Goal: Register for event/course

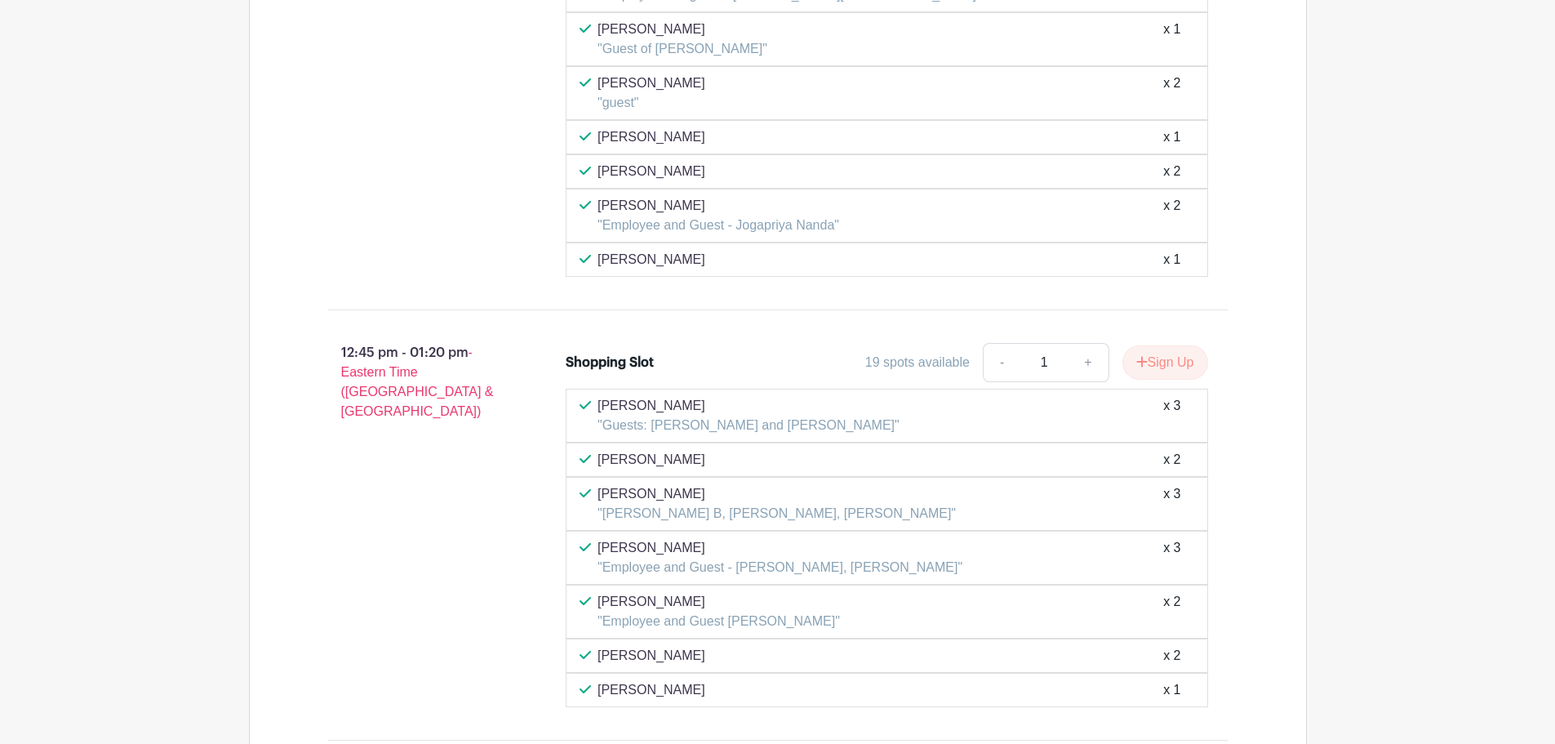
scroll to position [6236, 0]
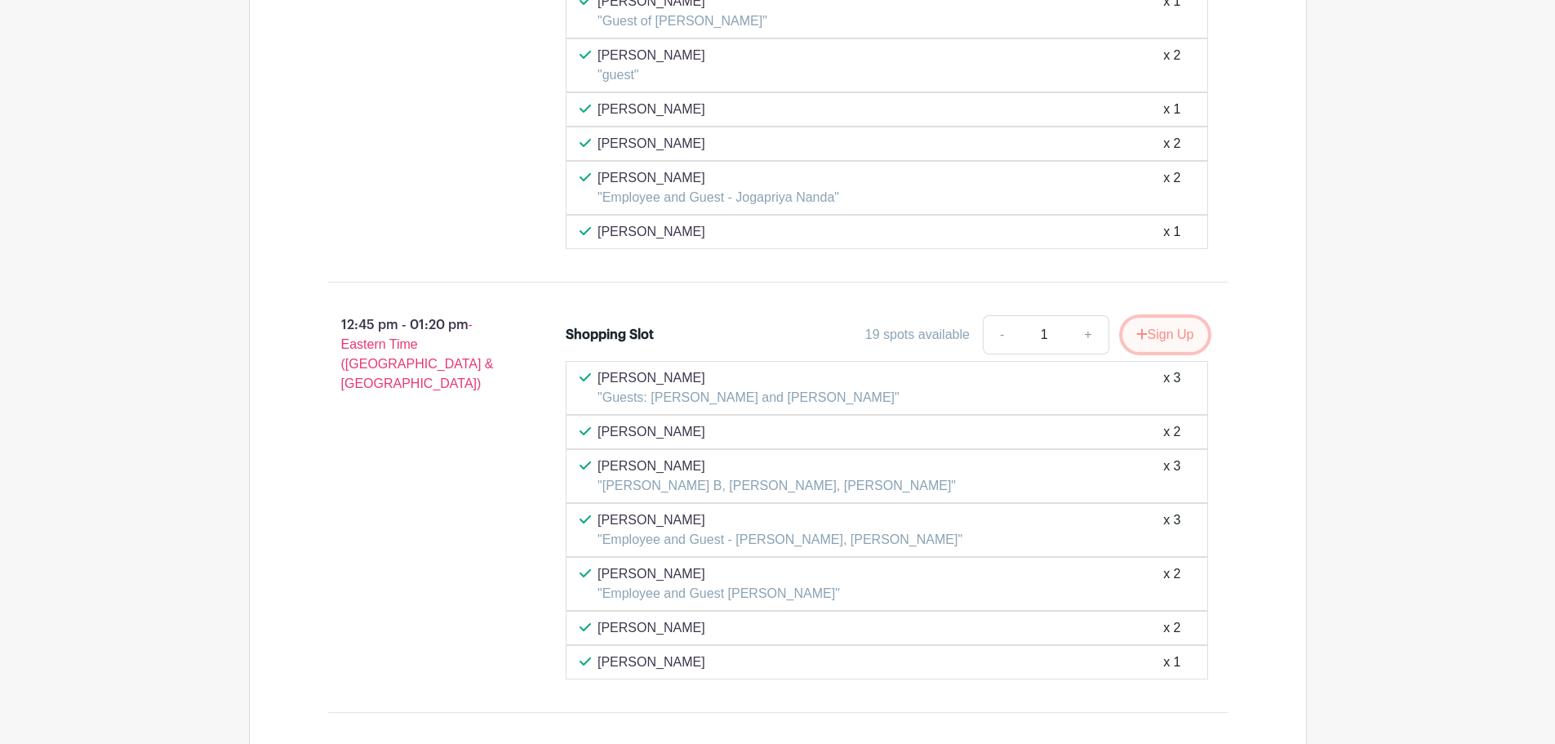
click at [1173, 328] on button "Sign Up" at bounding box center [1165, 335] width 86 height 34
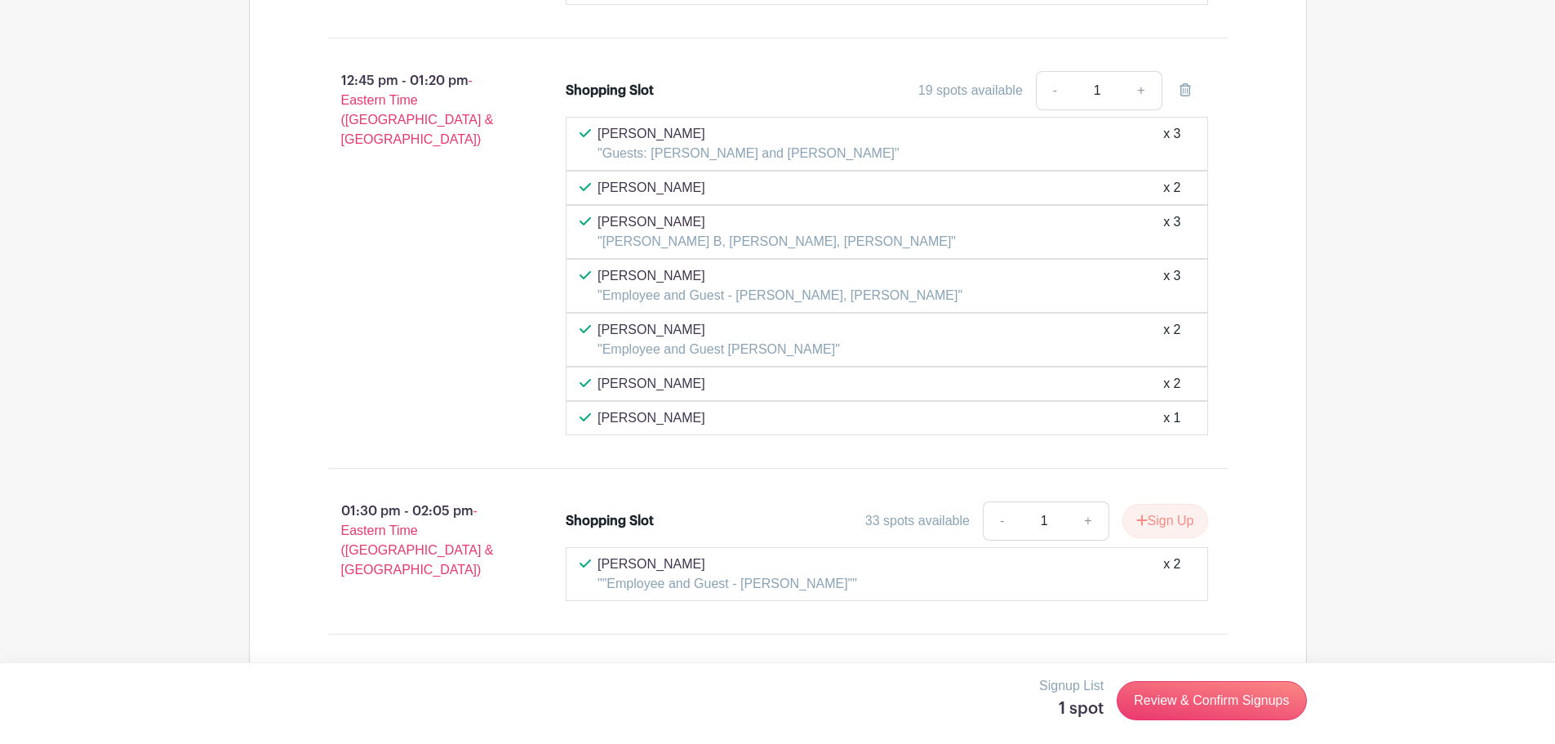
scroll to position [6562, 0]
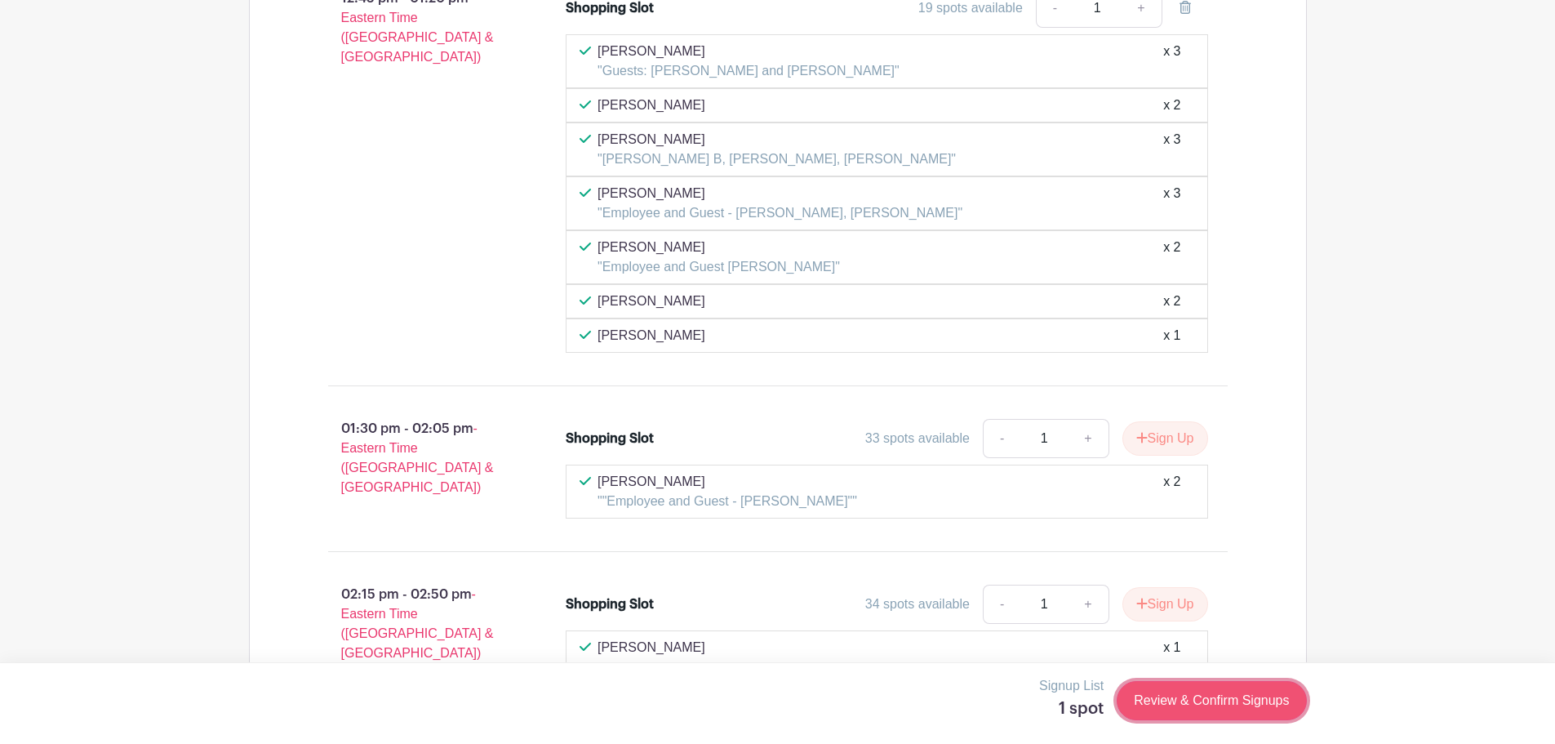
click at [1224, 702] on link "Review & Confirm Signups" at bounding box center [1211, 700] width 189 height 39
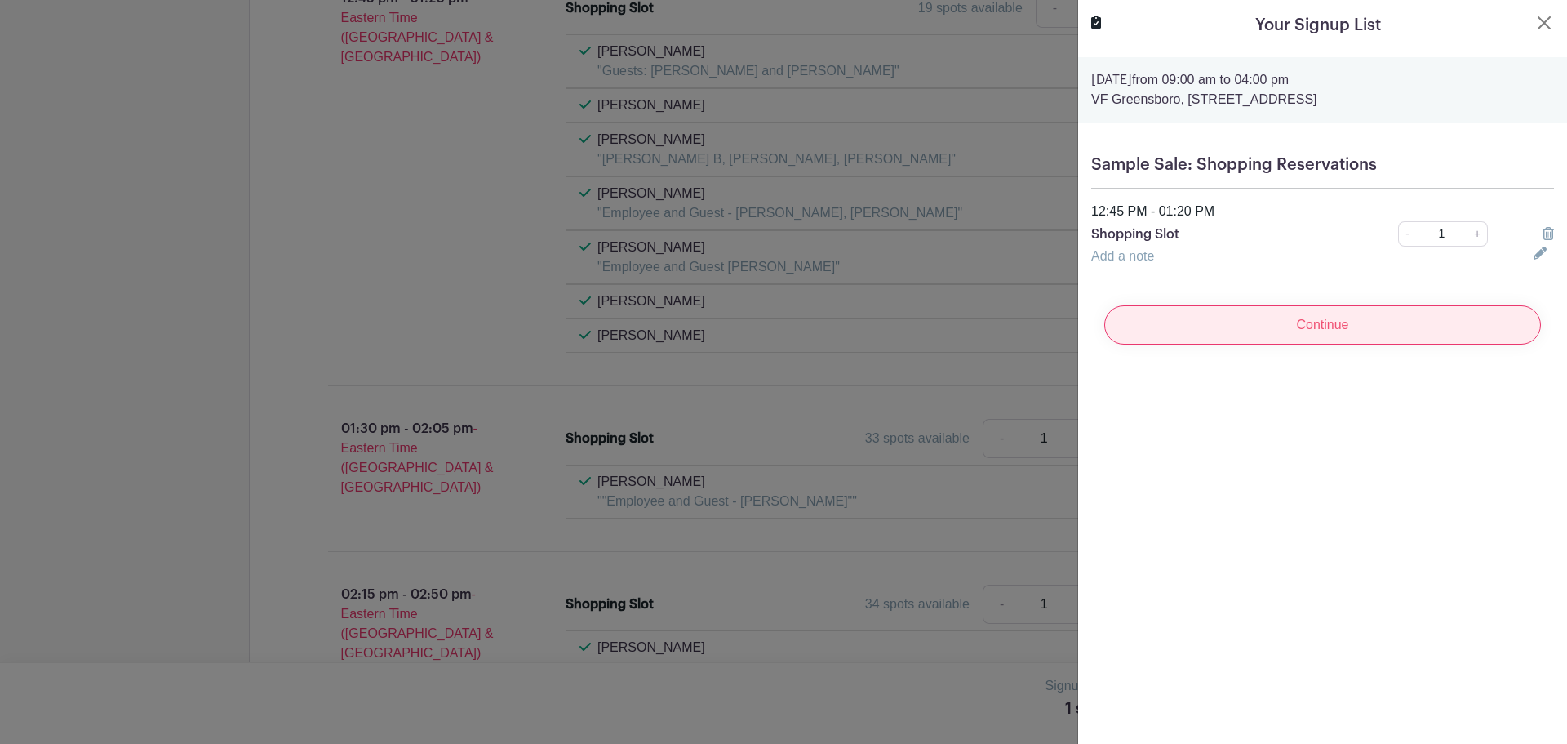
click at [1326, 327] on input "Continue" at bounding box center [1322, 324] width 437 height 39
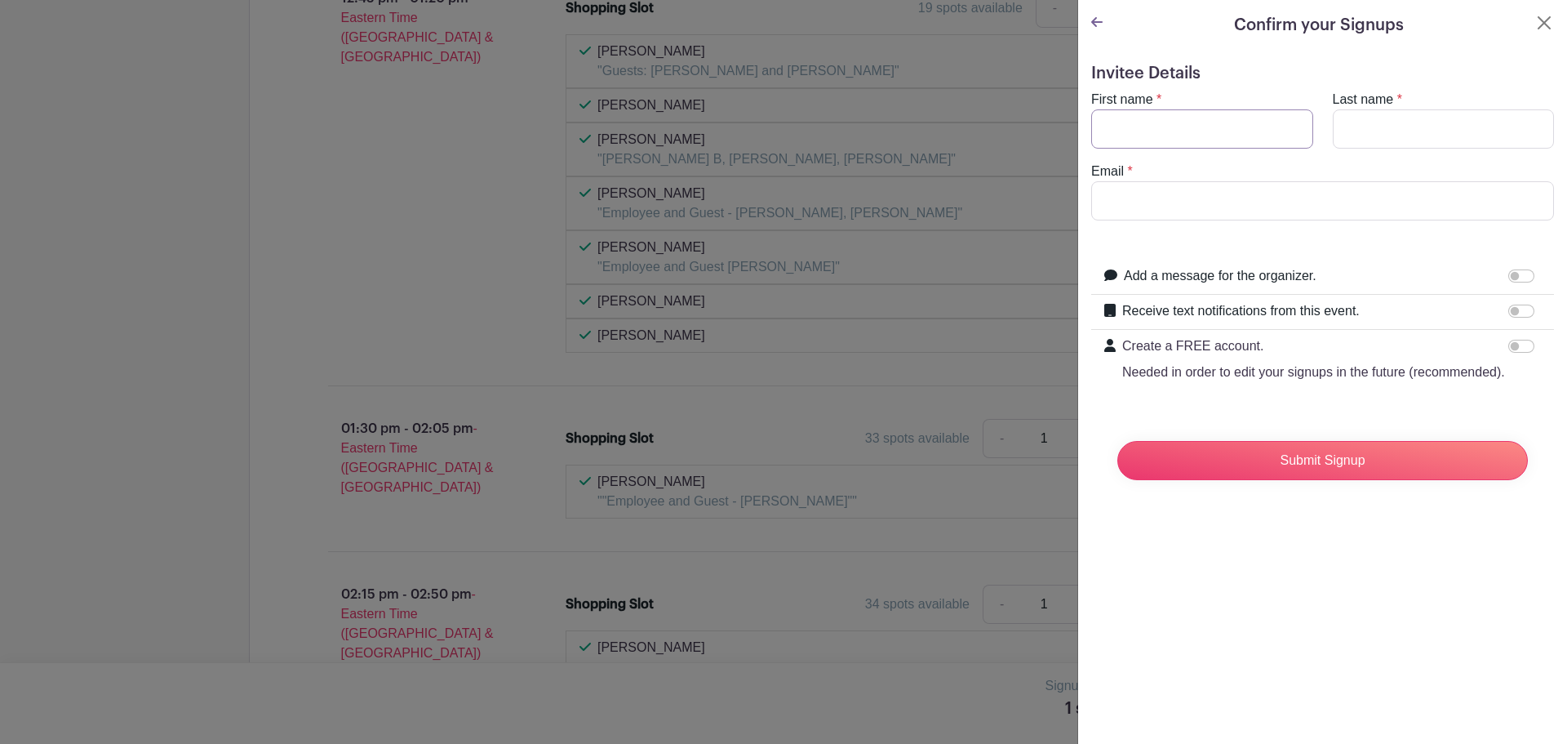
click at [1131, 131] on input "First name" at bounding box center [1202, 128] width 222 height 39
type input "Aunetra"
type input "Hill"
click at [1125, 200] on input "Email" at bounding box center [1322, 200] width 463 height 39
type input "[EMAIL_ADDRESS][DOMAIN_NAME]"
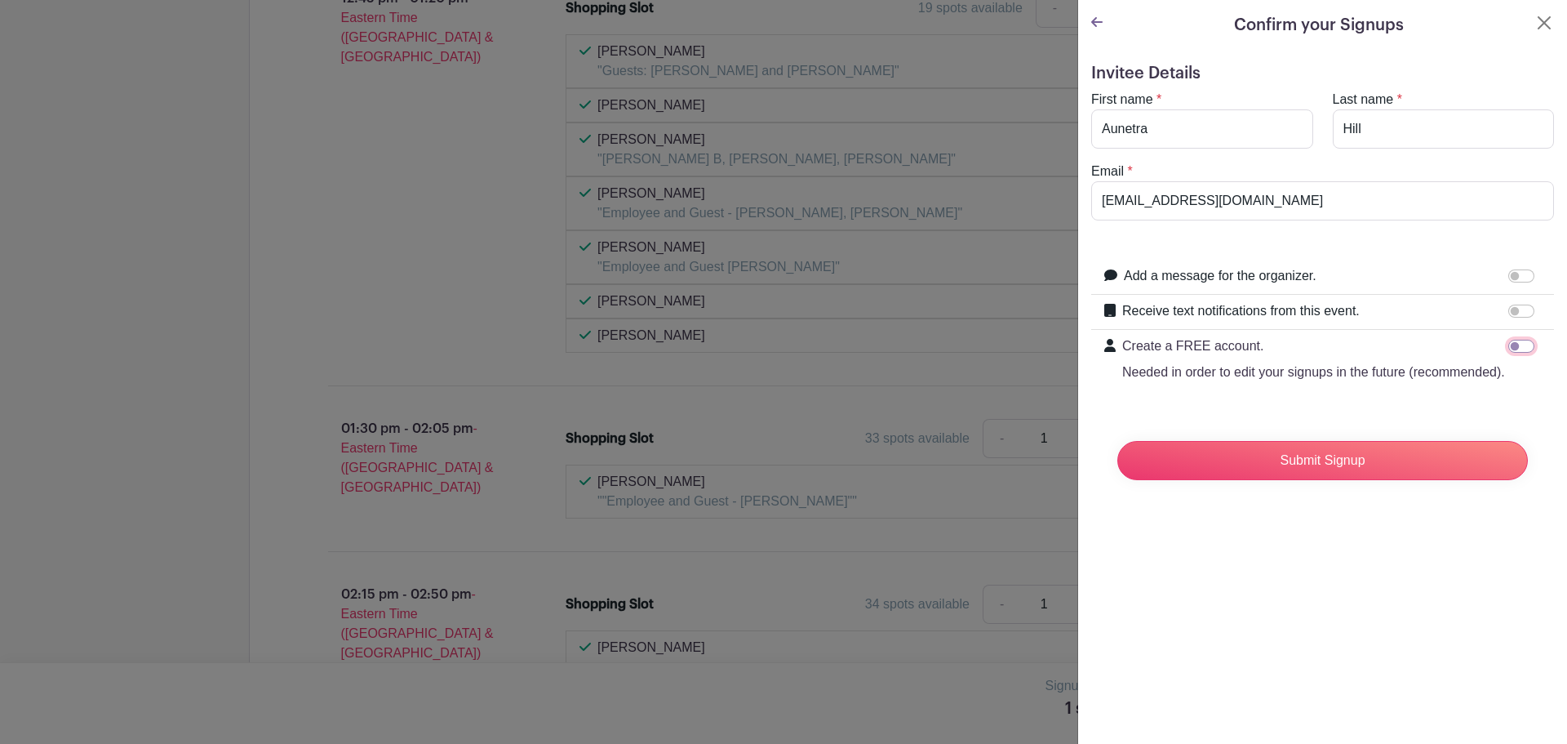
click at [1511, 345] on input "Create a FREE account. Needed in order to edit your signups in the future (reco…" at bounding box center [1521, 346] width 26 height 13
checkbox input "true"
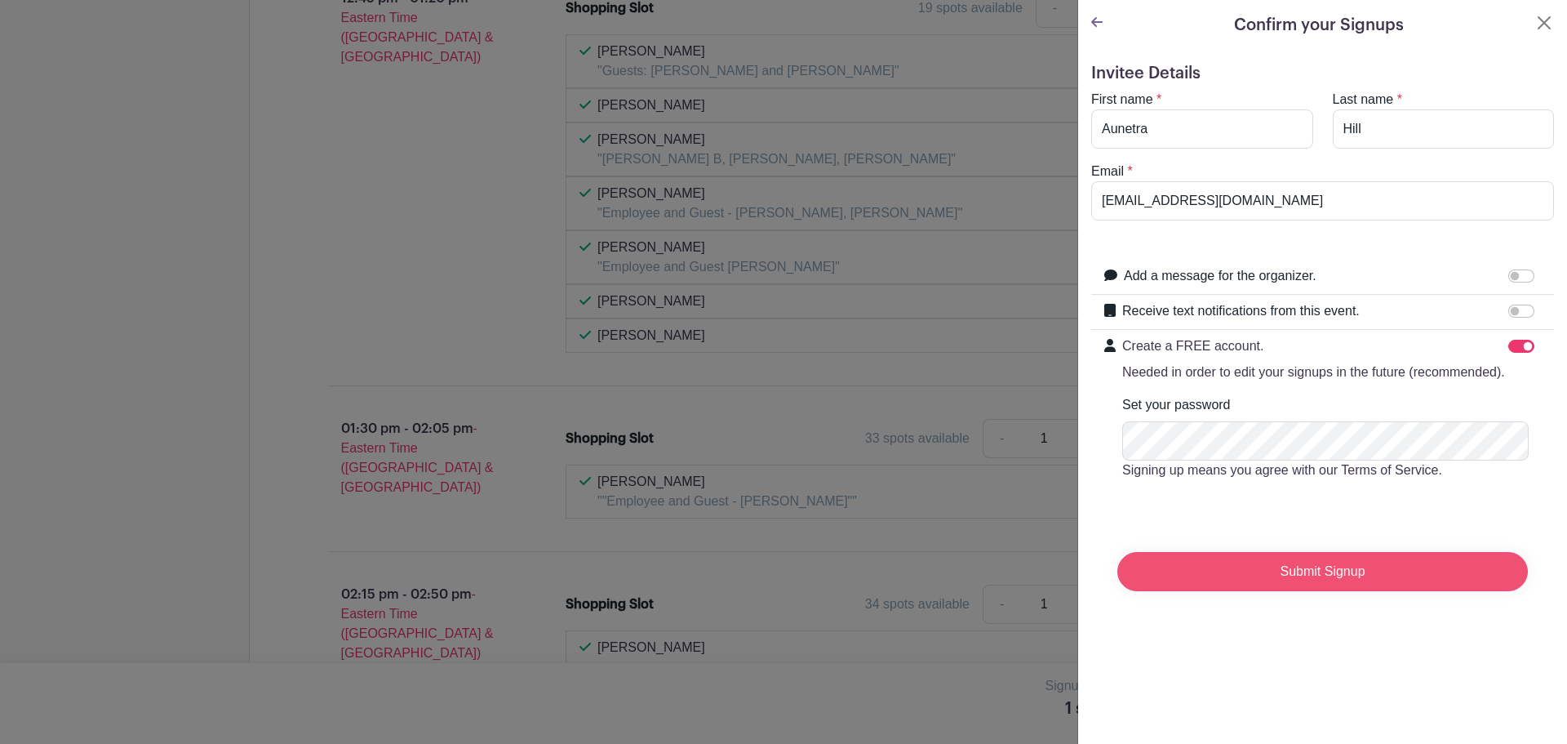
click at [1336, 589] on input "Submit Signup" at bounding box center [1322, 571] width 411 height 39
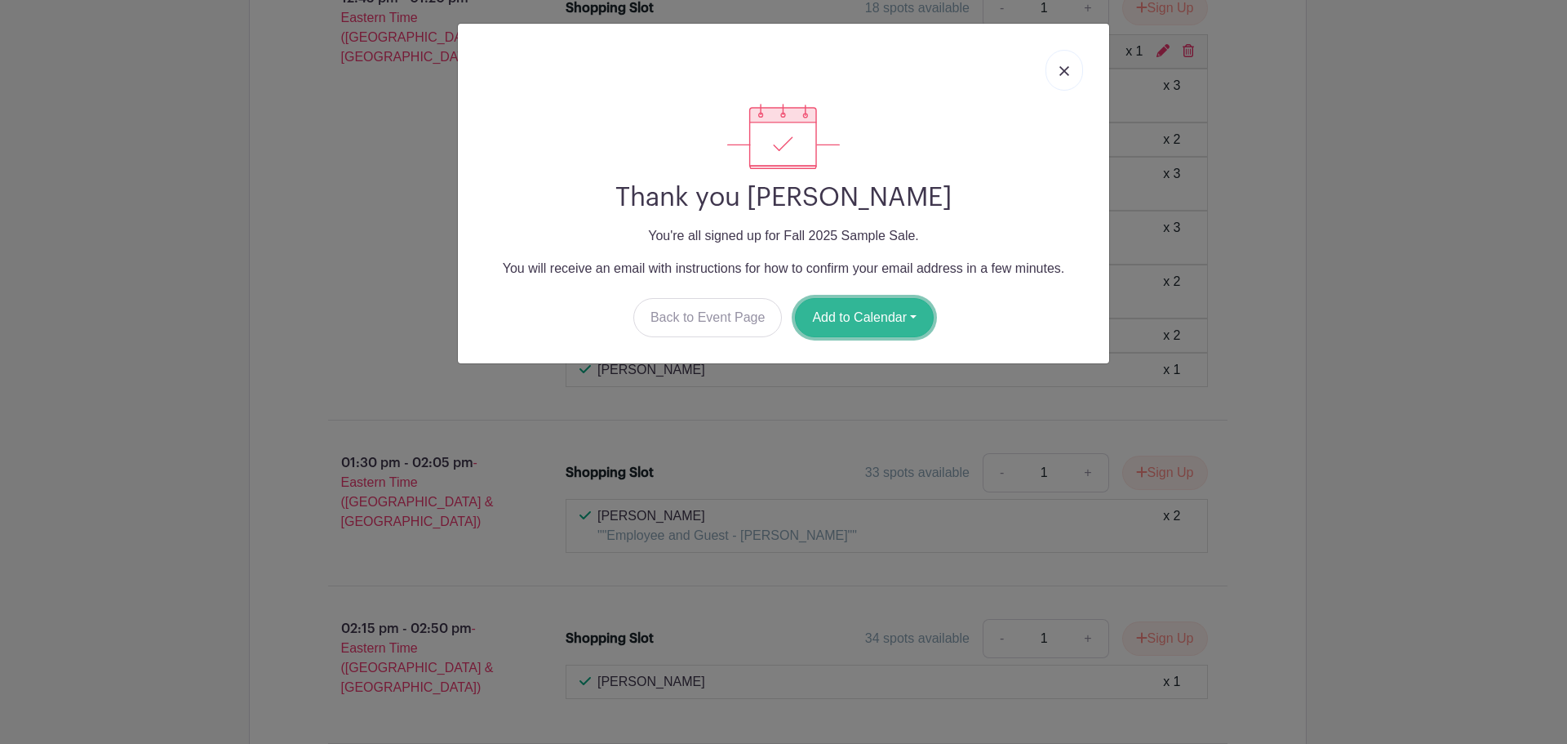
click at [829, 311] on button "Add to Calendar" at bounding box center [864, 317] width 139 height 39
click at [833, 384] on link "Outlook" at bounding box center [860, 385] width 129 height 26
click at [1068, 69] on img at bounding box center [1065, 71] width 10 height 10
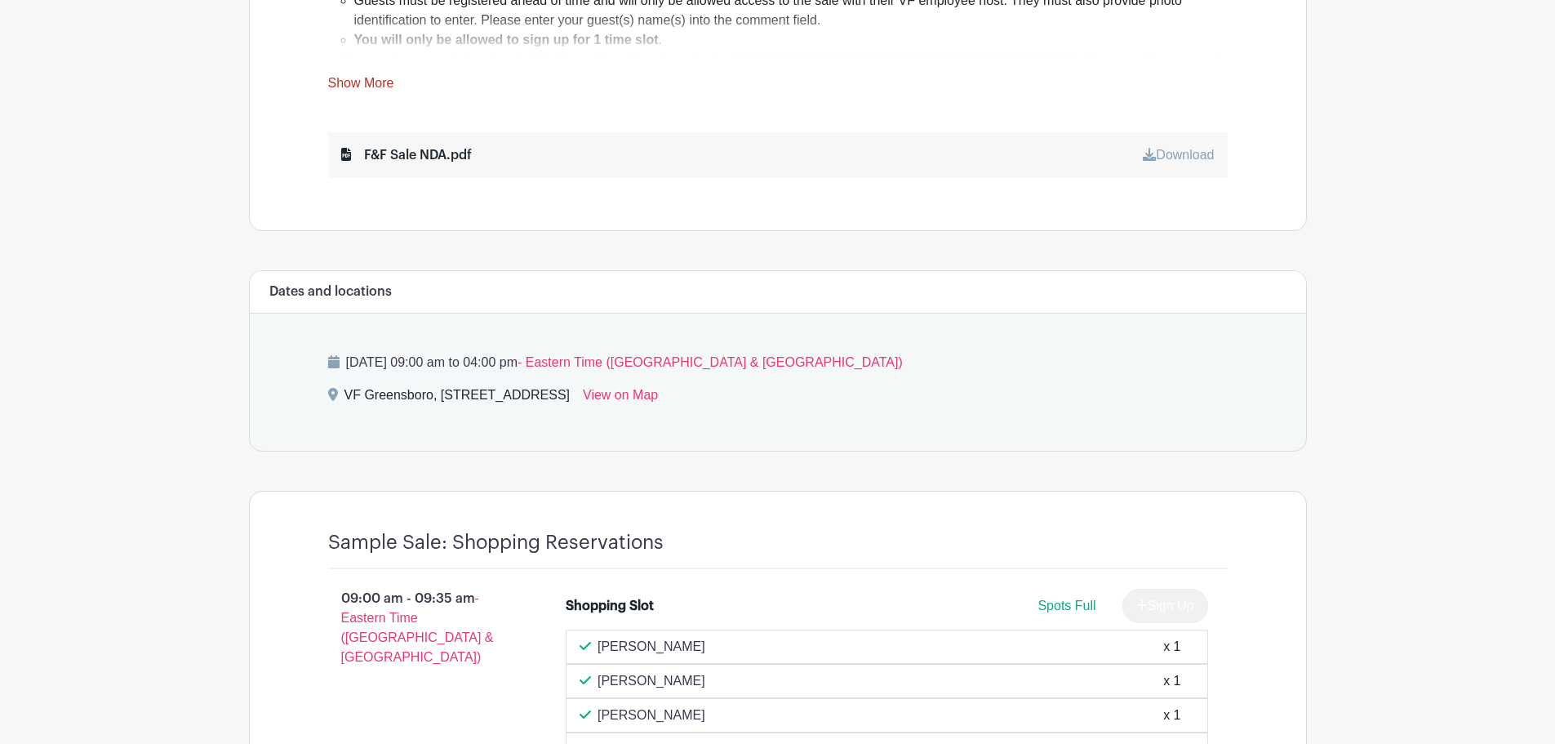
scroll to position [522, 0]
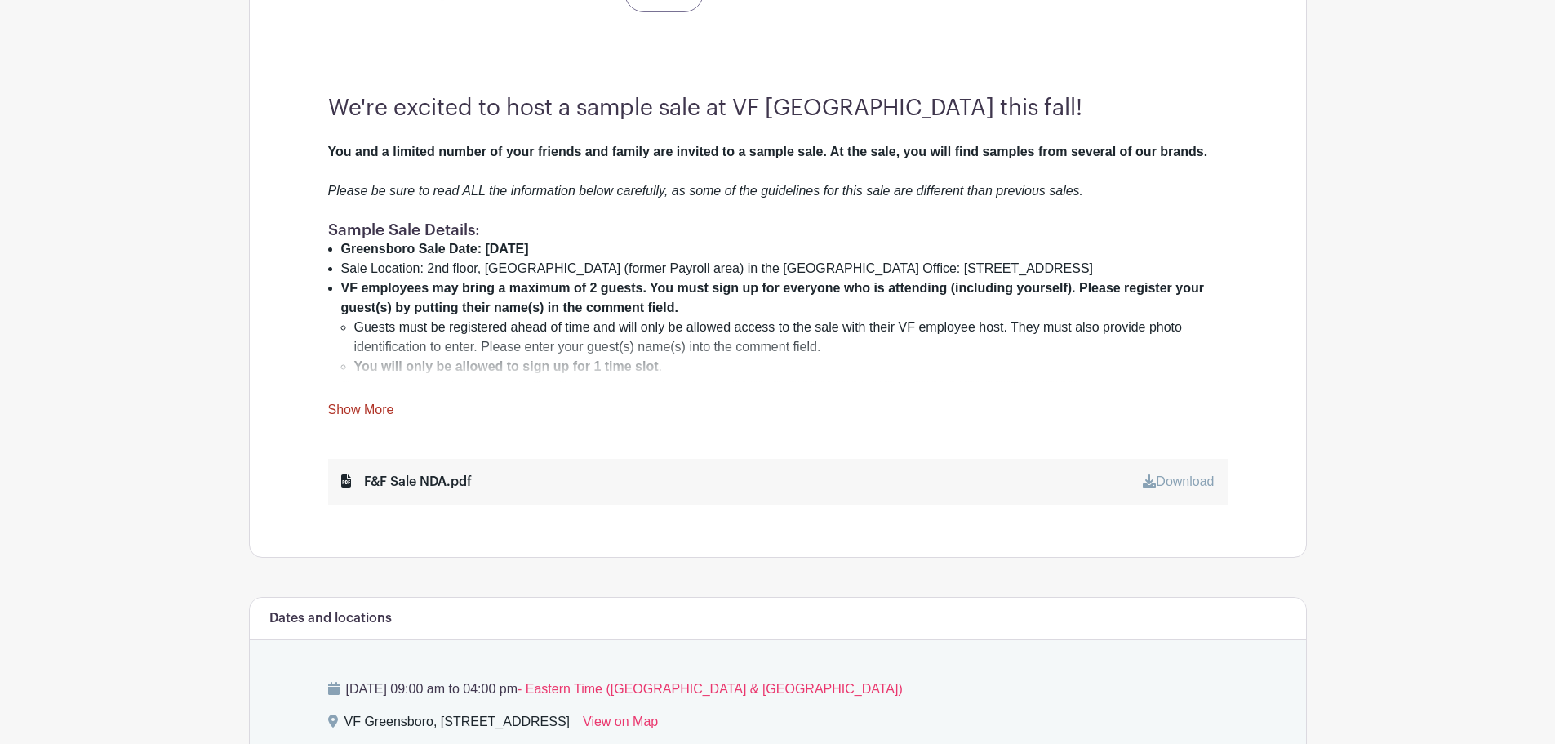
click at [1175, 478] on link "Download" at bounding box center [1178, 481] width 71 height 14
